Goal: Task Accomplishment & Management: Use online tool/utility

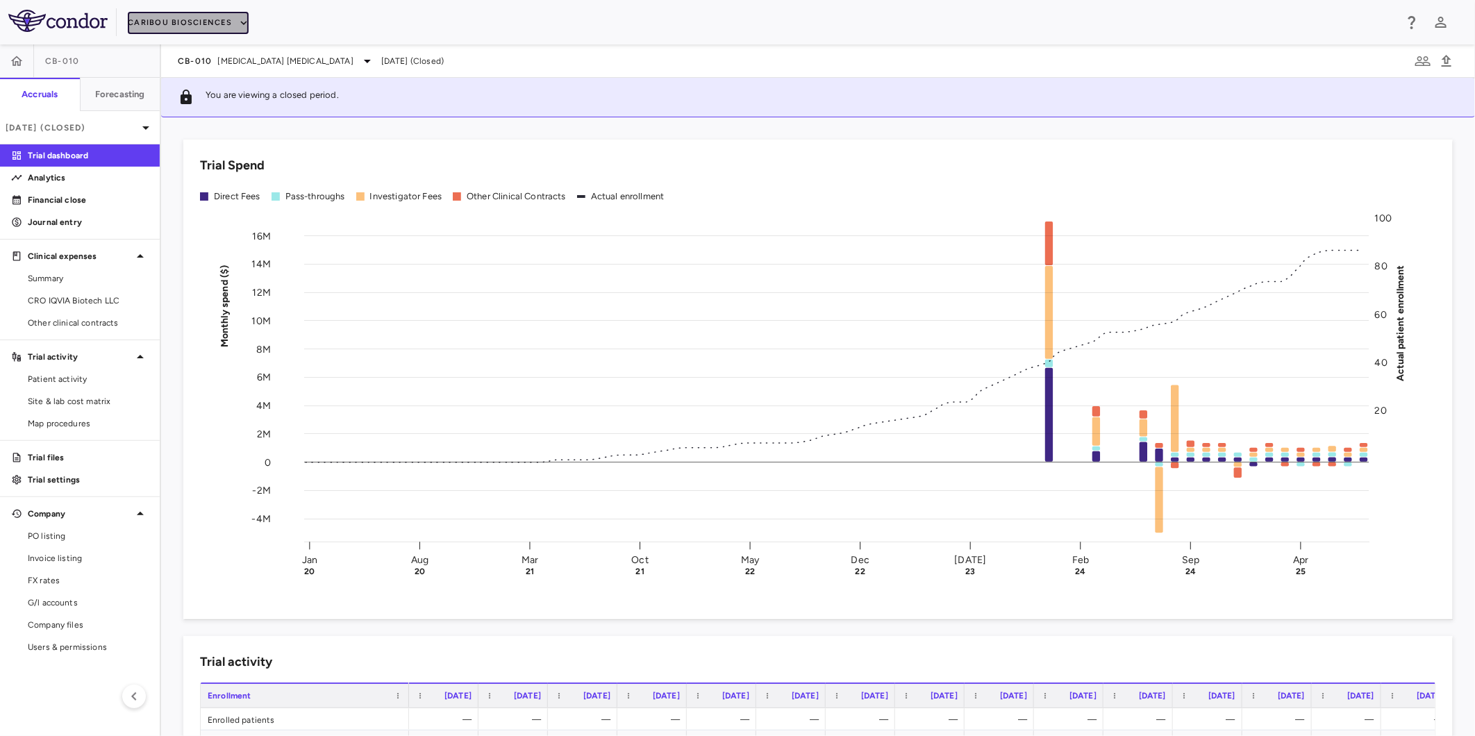
click at [224, 24] on button "Caribou Biosciences" at bounding box center [188, 23] width 121 height 22
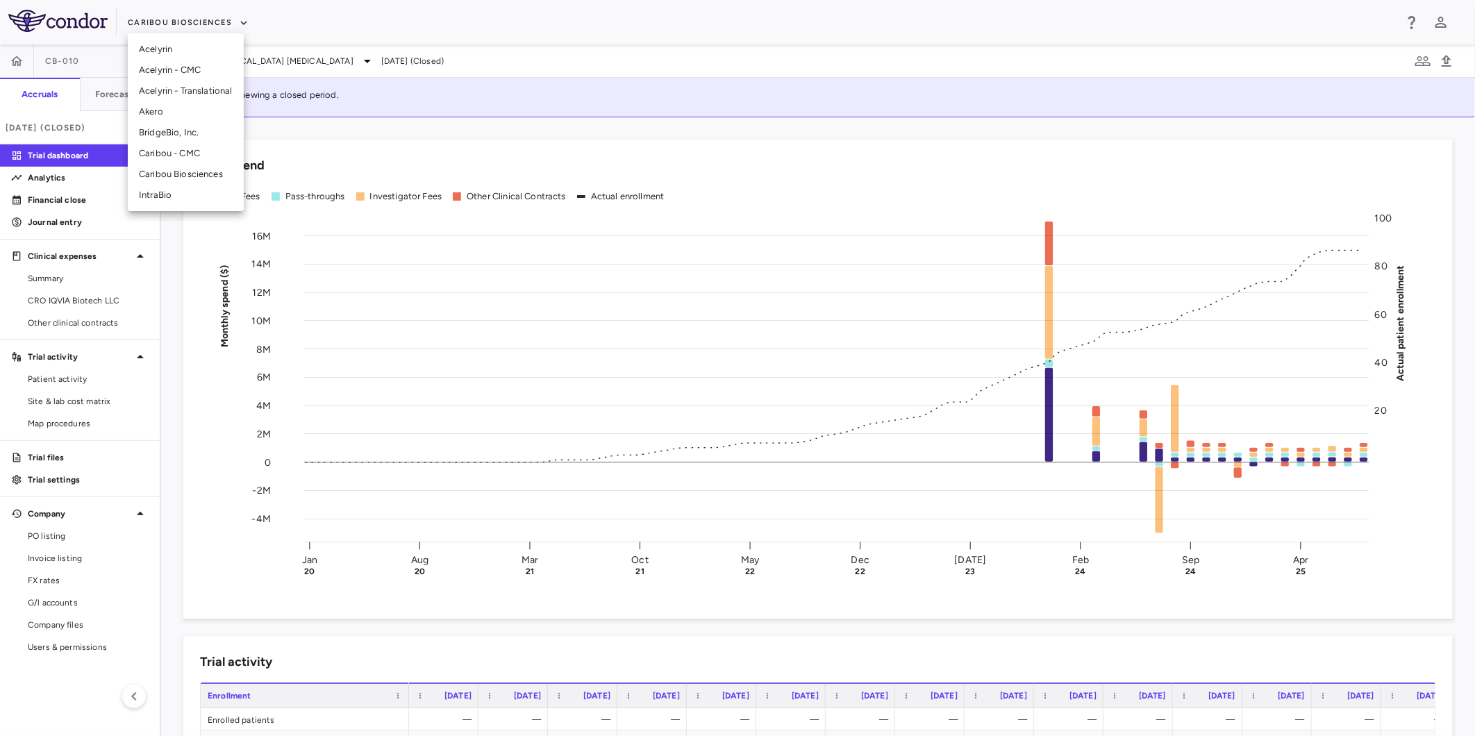
click at [209, 113] on li "Akero" at bounding box center [186, 111] width 116 height 21
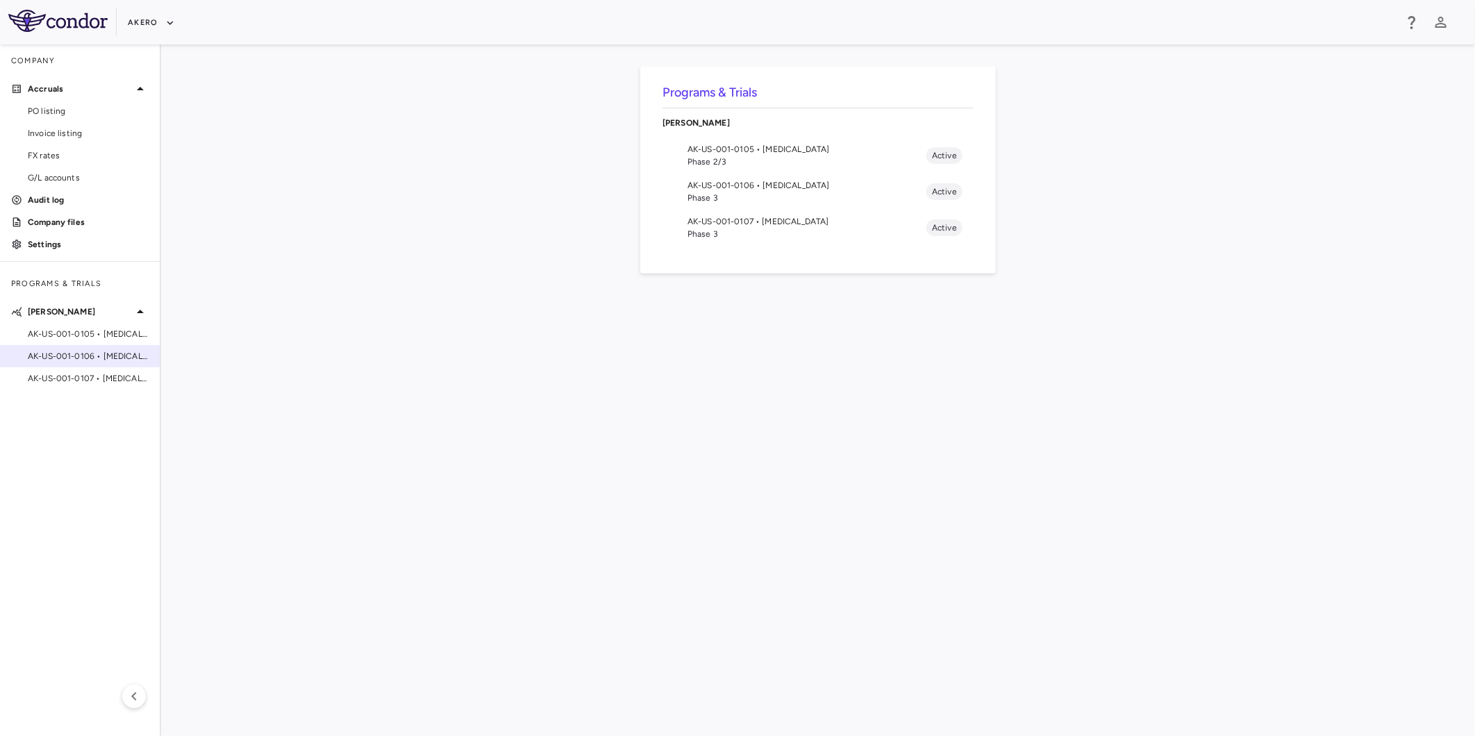
click at [101, 357] on span "AK-US-001-0106 • [MEDICAL_DATA]" at bounding box center [88, 356] width 121 height 13
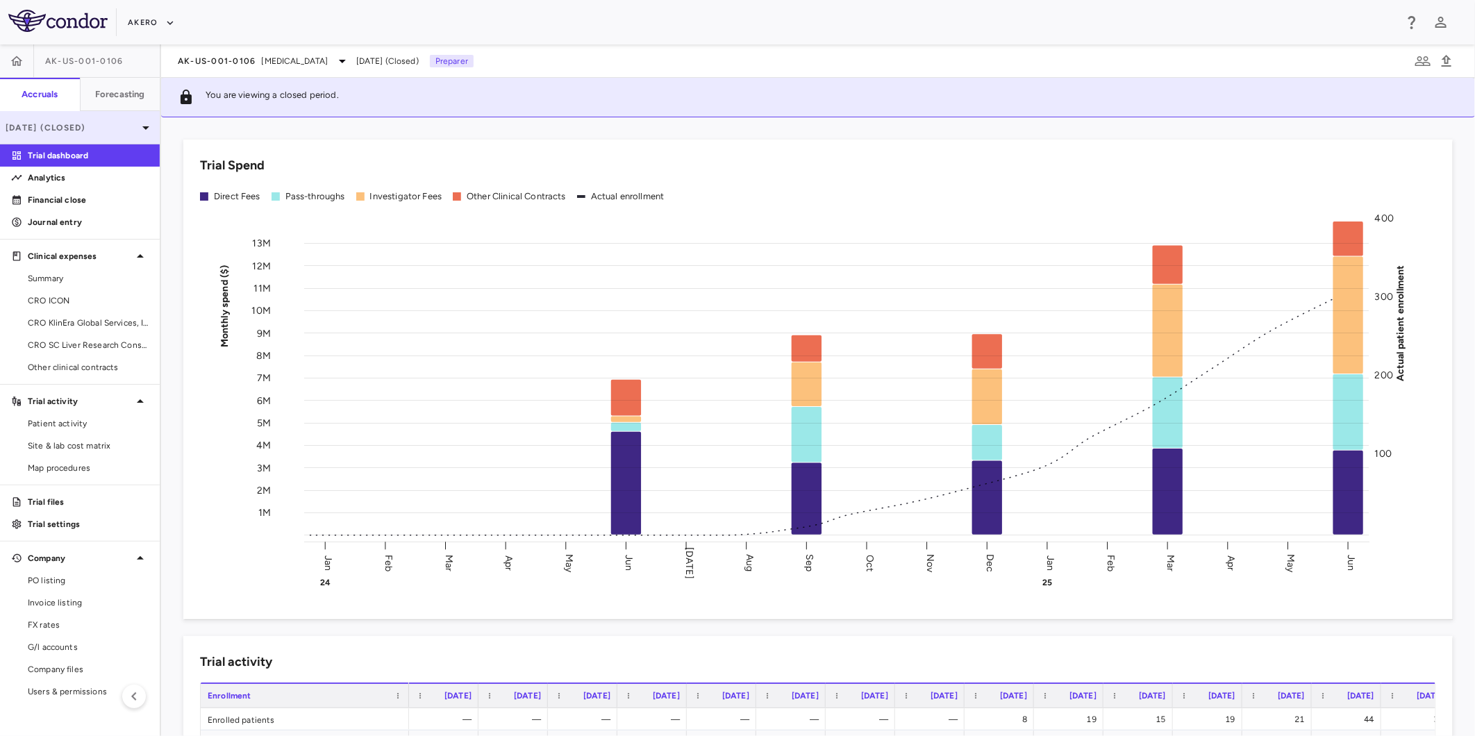
click at [85, 119] on div "[DATE] (Closed)" at bounding box center [80, 127] width 160 height 33
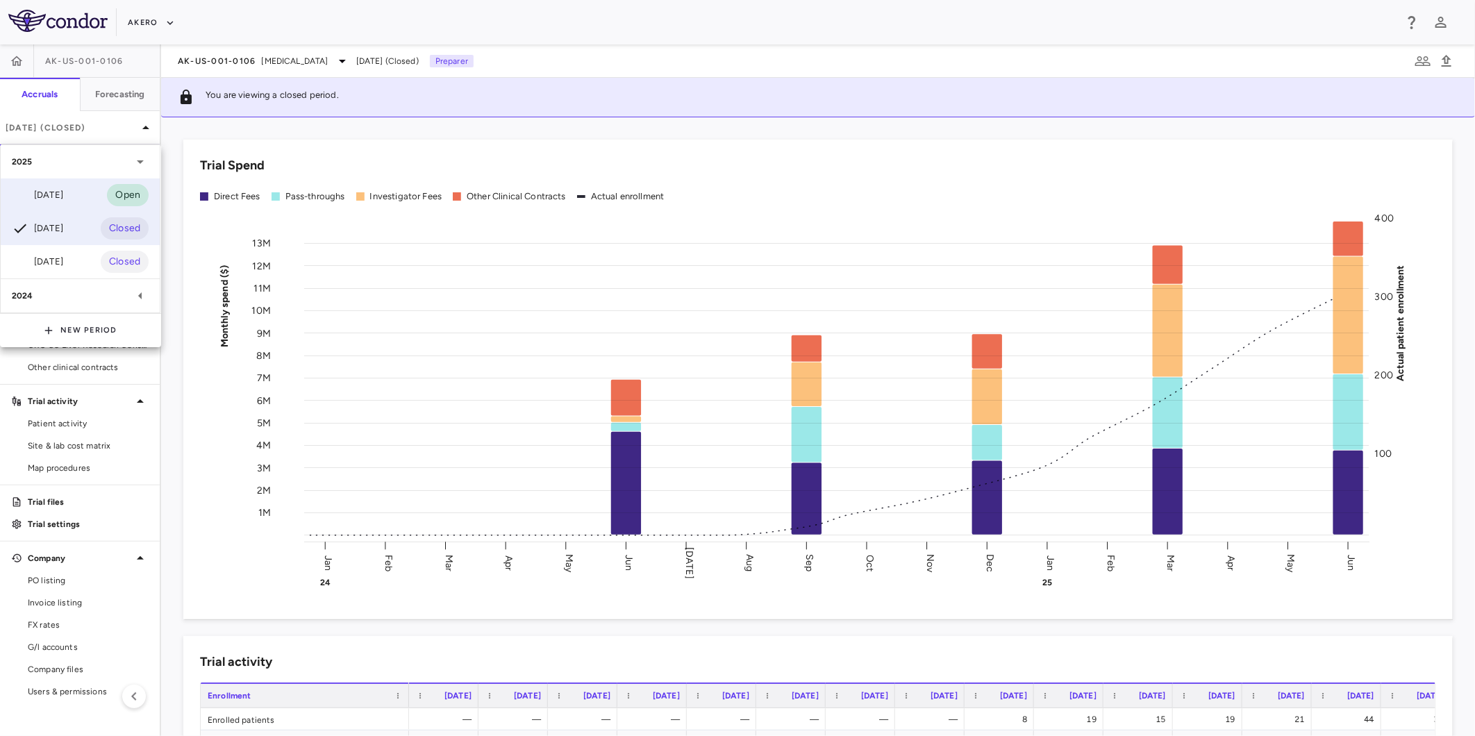
click at [63, 194] on div "[DATE]" at bounding box center [37, 195] width 51 height 17
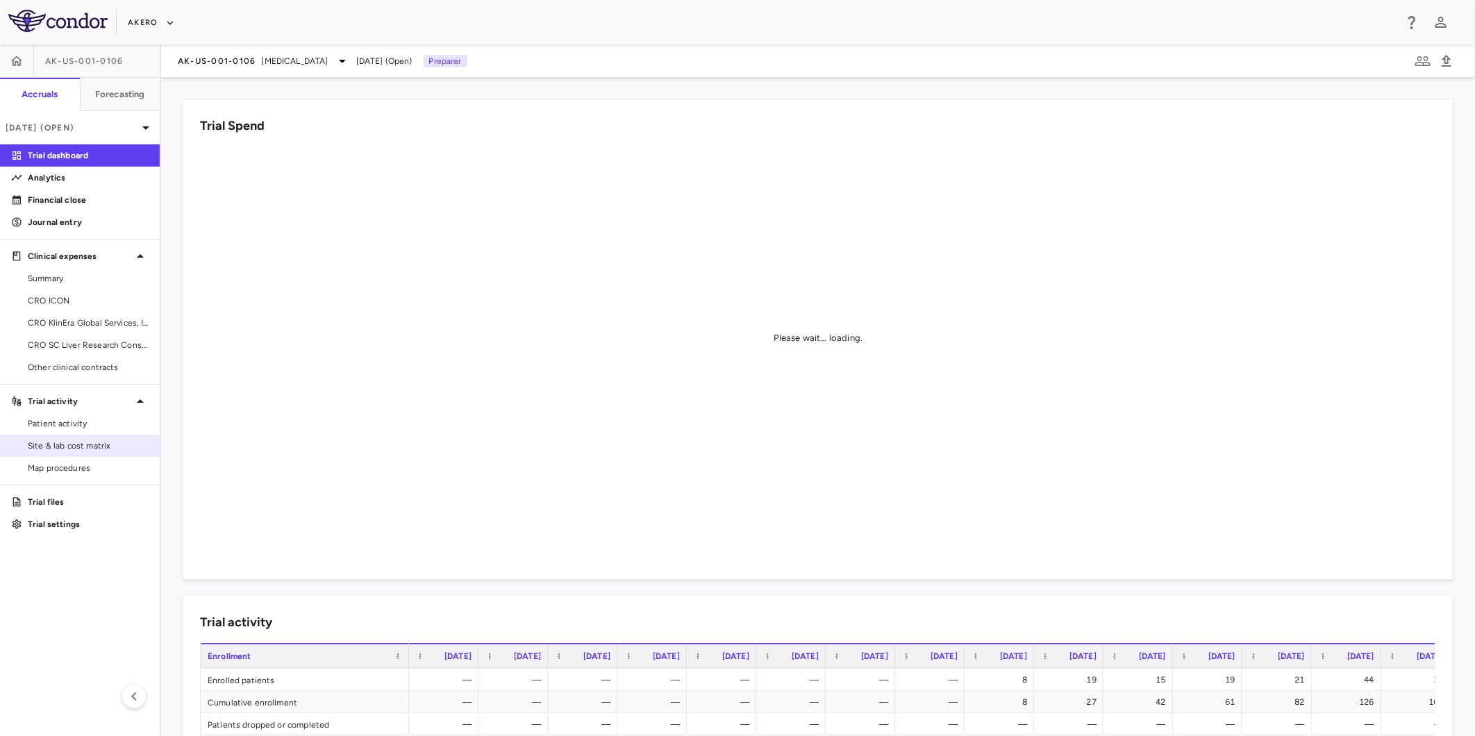
click at [81, 440] on span "Site & lab cost matrix" at bounding box center [88, 446] width 121 height 13
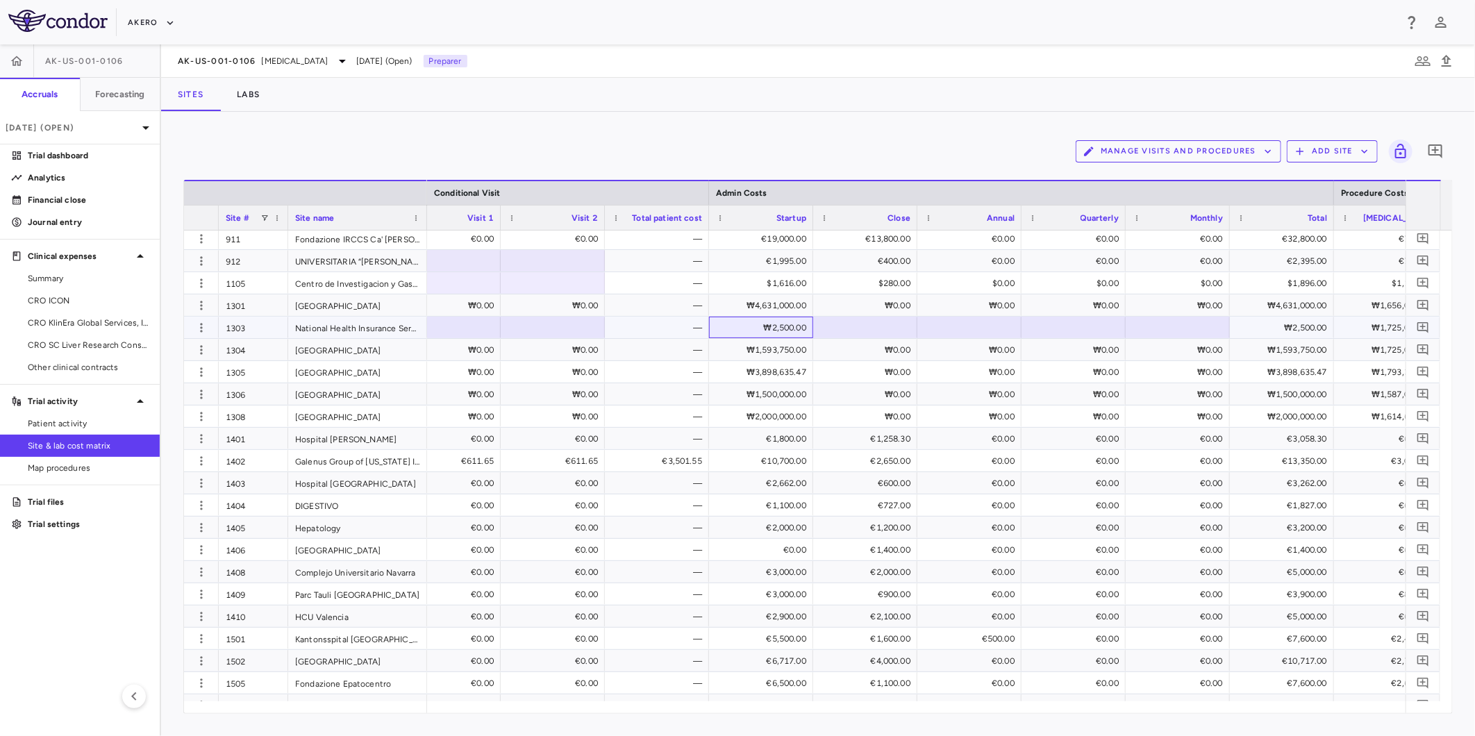
click at [799, 324] on div "₩2,500.00" at bounding box center [764, 328] width 85 height 22
type input "*******"
